Goal: Information Seeking & Learning: Learn about a topic

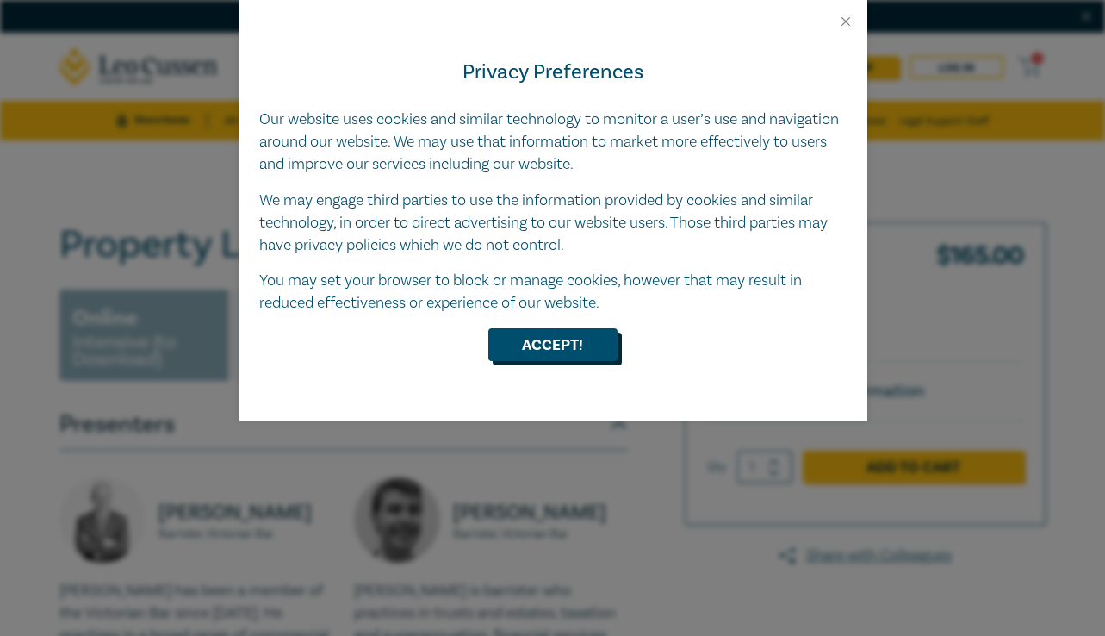
click at [571, 341] on button "Accept!" at bounding box center [552, 344] width 129 height 33
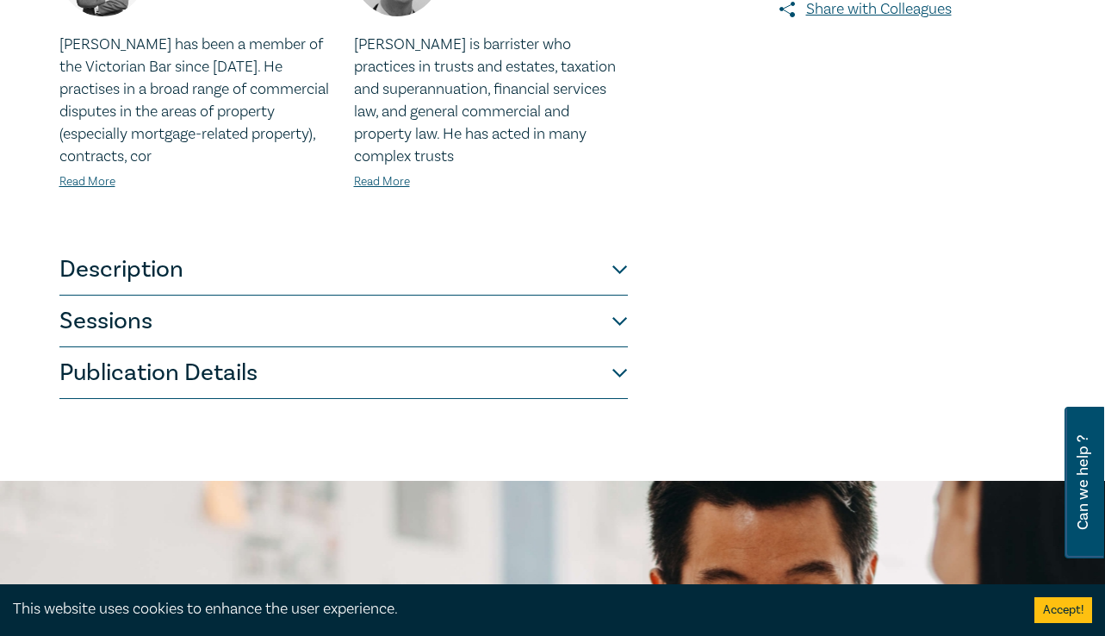
scroll to position [547, 0]
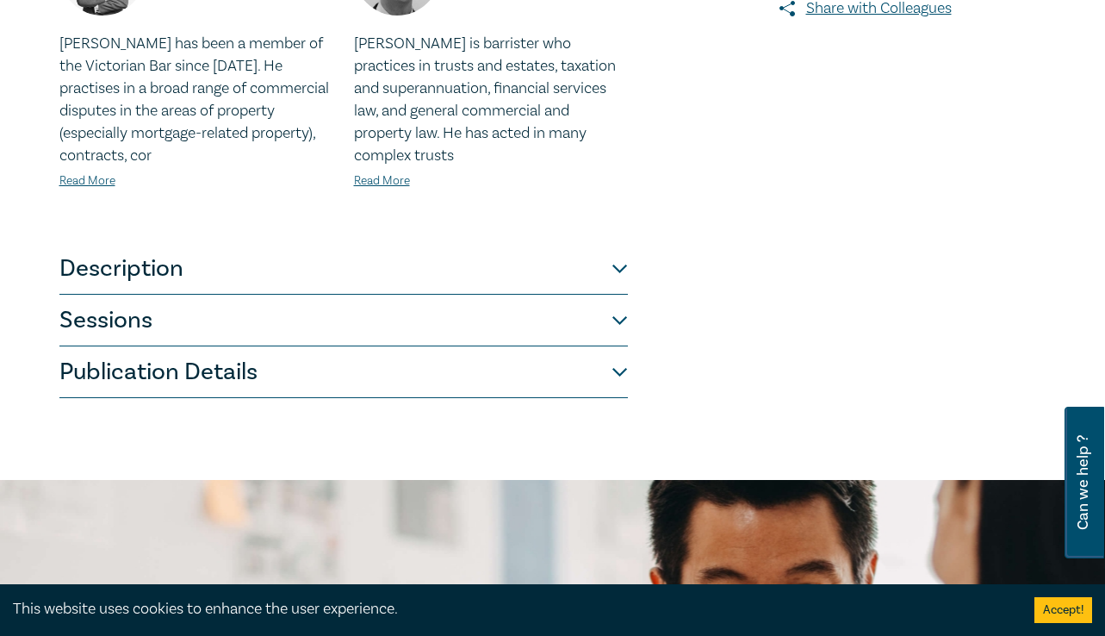
click at [610, 279] on button "Description" at bounding box center [343, 269] width 568 height 52
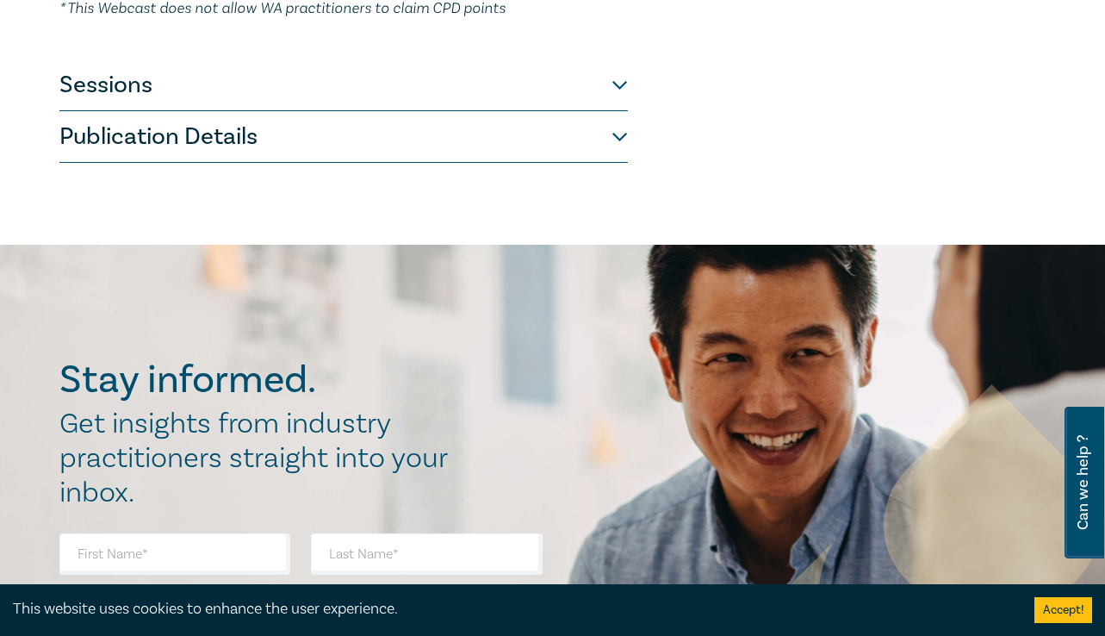
scroll to position [0, 0]
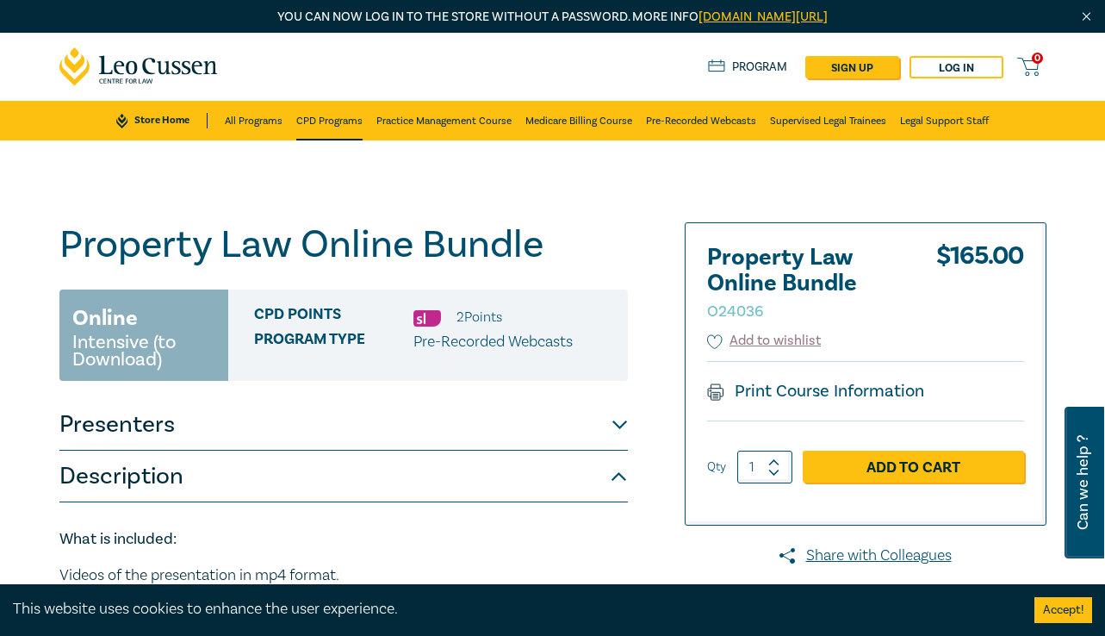
click at [315, 121] on link "CPD Programs" at bounding box center [329, 121] width 66 height 40
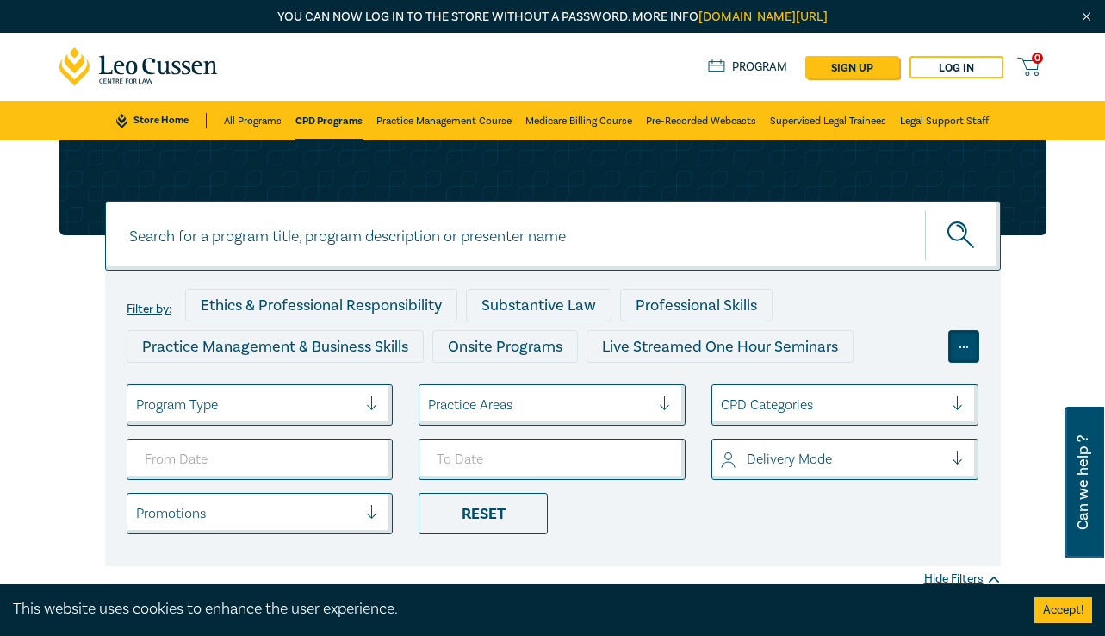
click at [959, 349] on div "..." at bounding box center [963, 346] width 31 height 33
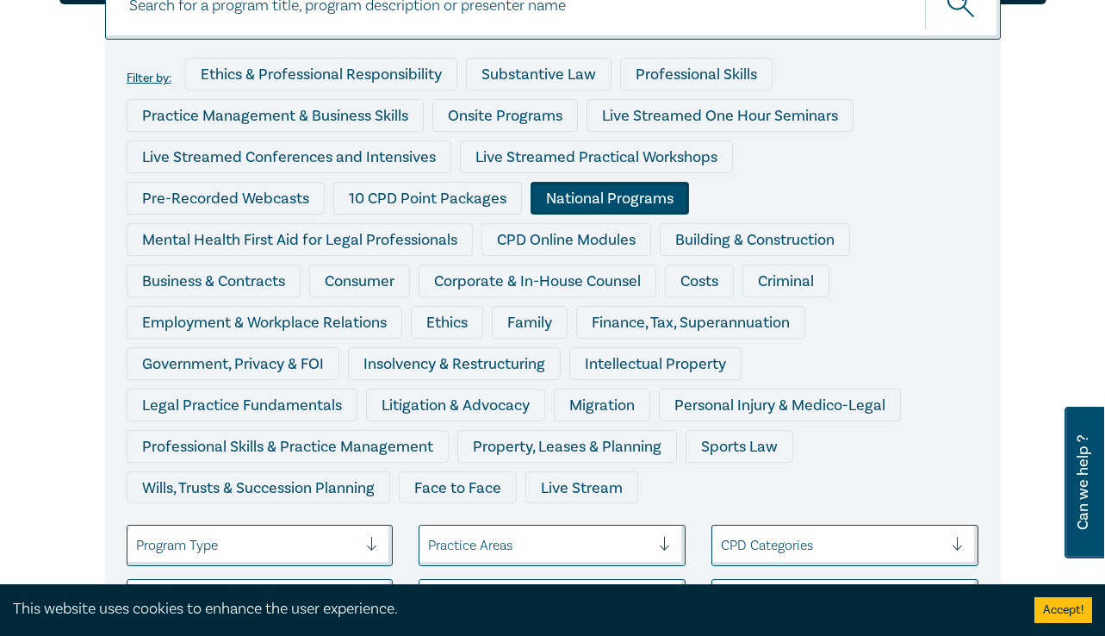
scroll to position [236, 0]
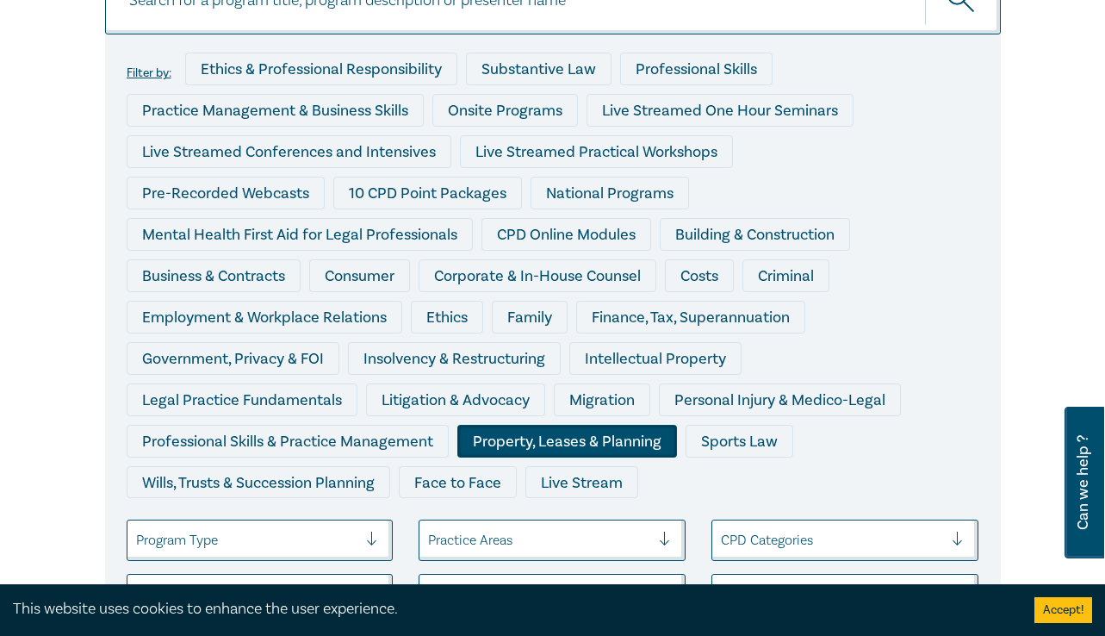
click at [618, 448] on div "Property, Leases & Planning" at bounding box center [567, 441] width 220 height 33
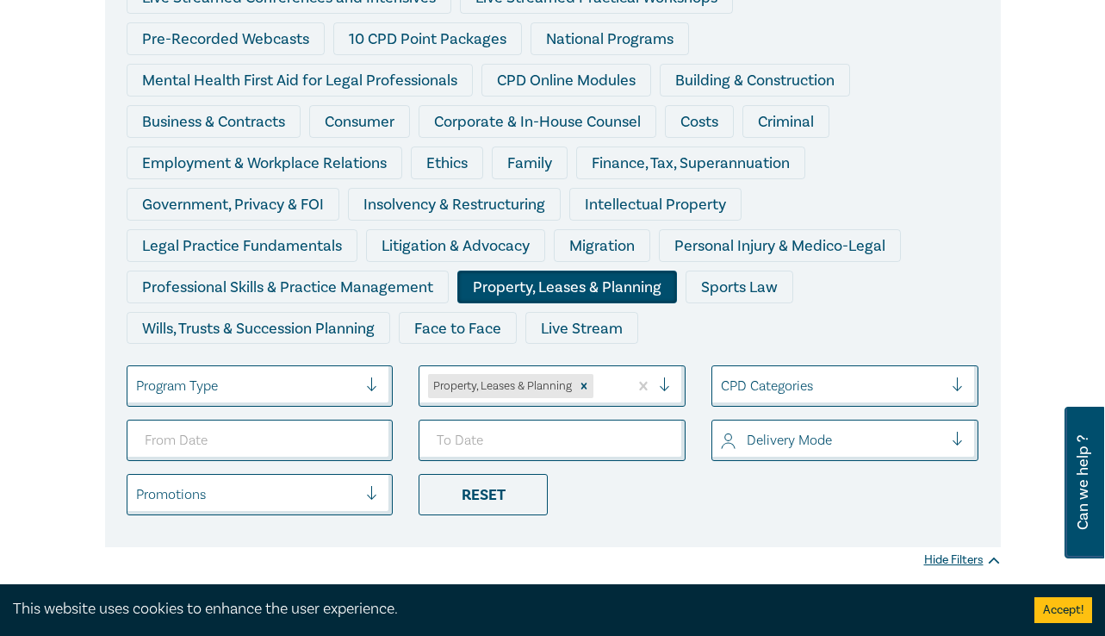
scroll to position [395, 0]
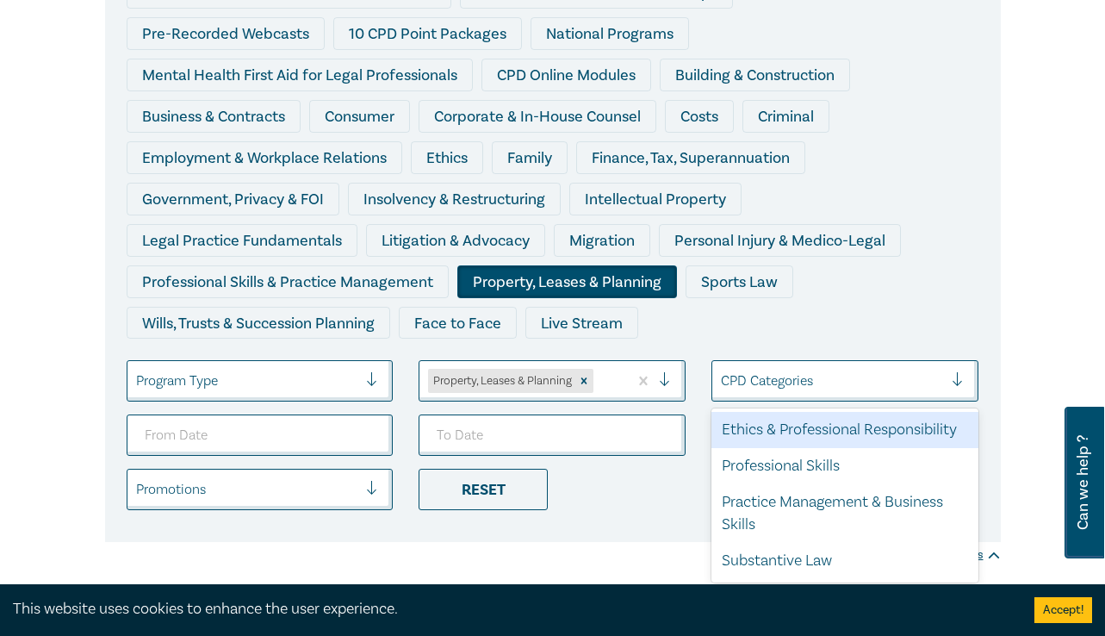
click at [843, 368] on div "CPD Categories" at bounding box center [831, 380] width 239 height 29
click at [391, 382] on div at bounding box center [379, 380] width 26 height 17
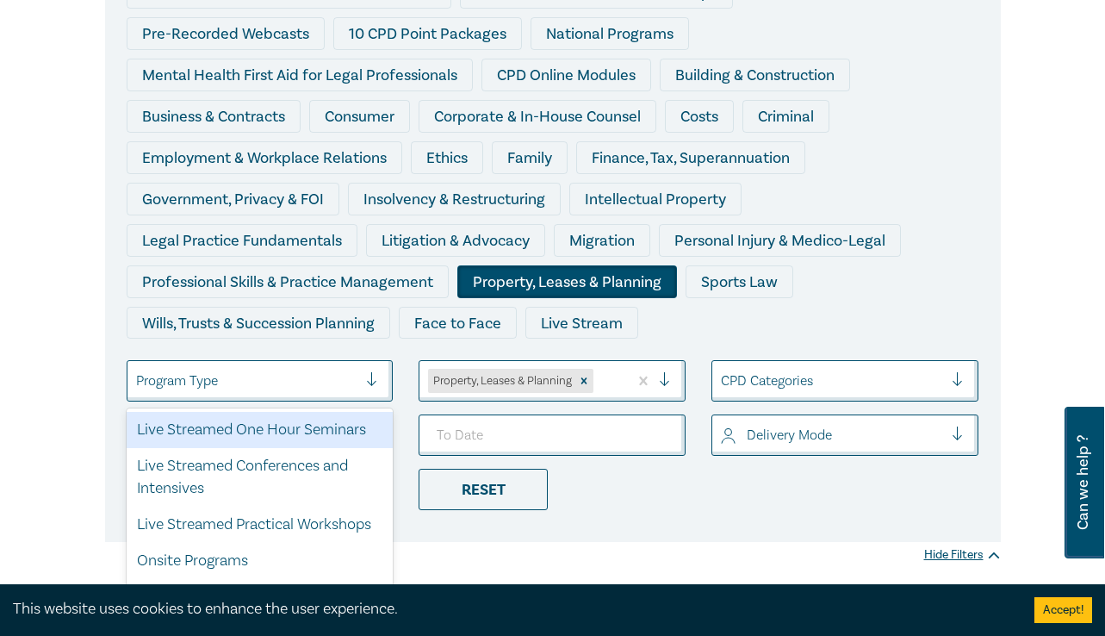
click at [612, 522] on div "Filter by: Ethics & Professional Responsibility Substantive Law Professional Sk…" at bounding box center [553, 208] width 896 height 667
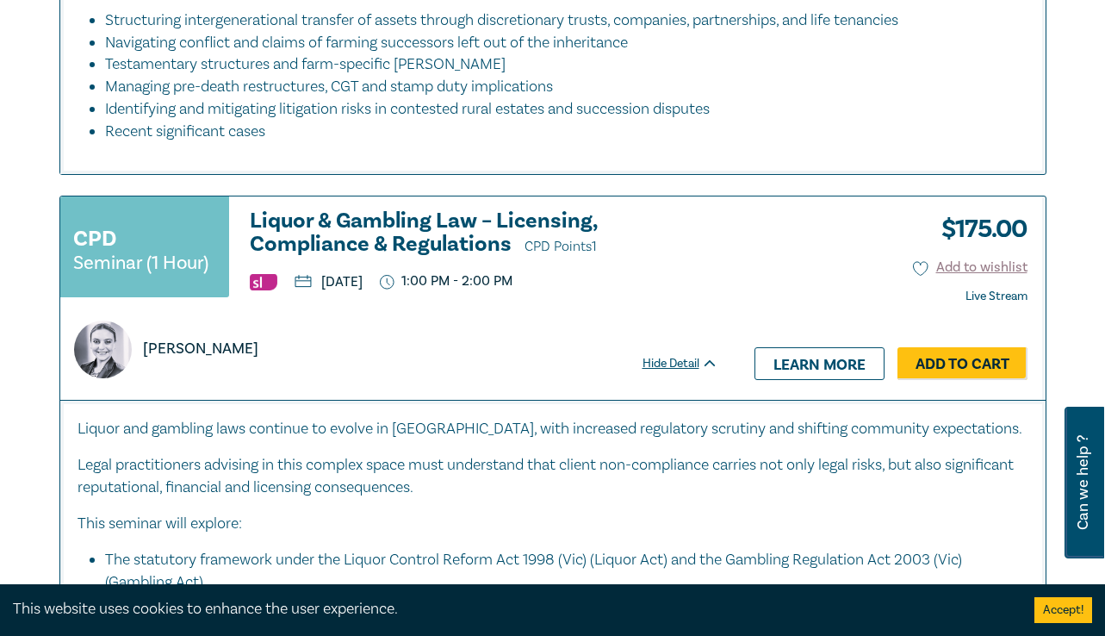
scroll to position [2887, 0]
